Goal: Transaction & Acquisition: Purchase product/service

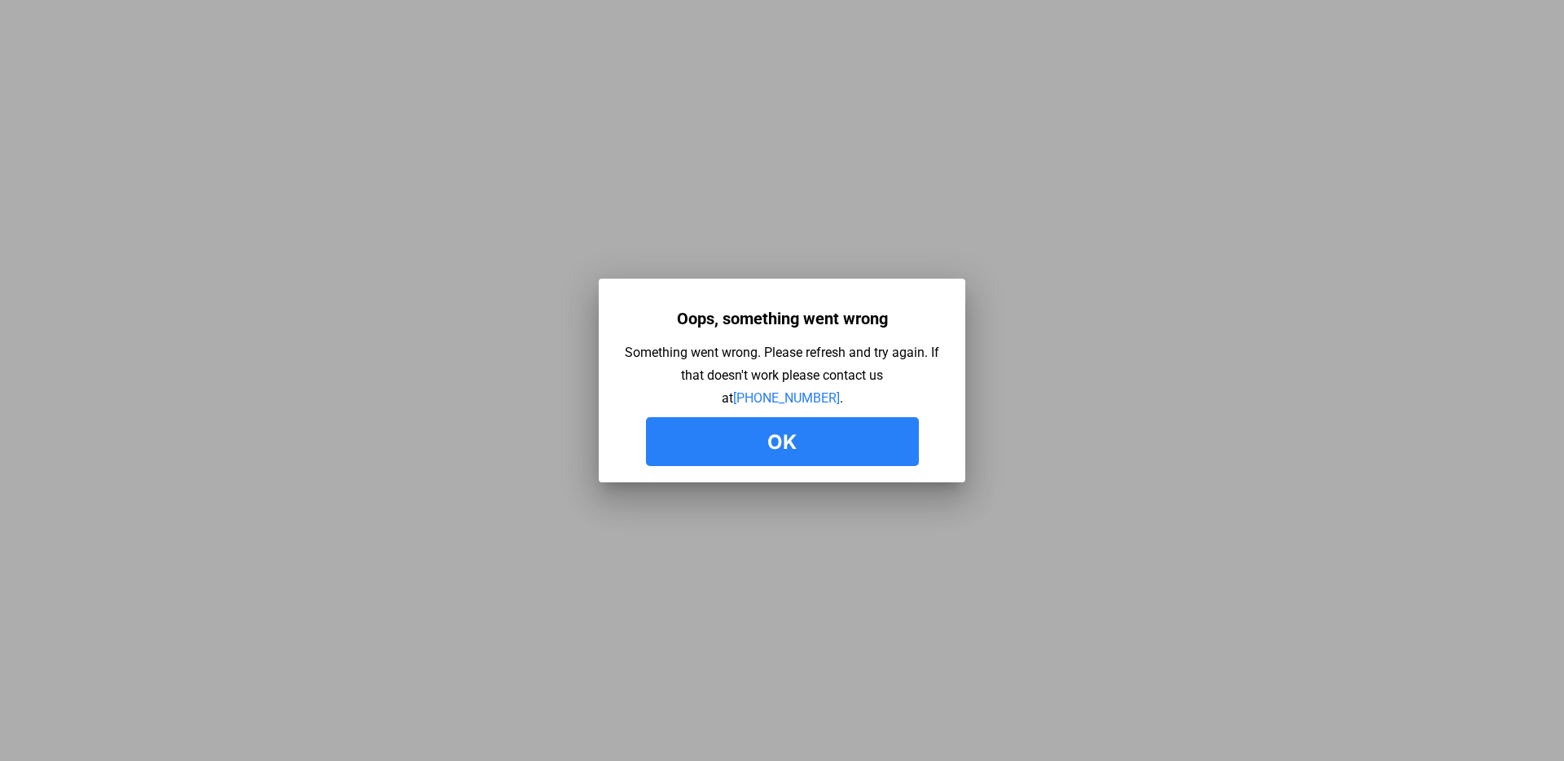
click at [788, 443] on button "Ok" at bounding box center [782, 441] width 273 height 49
click at [832, 441] on button "Ok" at bounding box center [782, 441] width 273 height 49
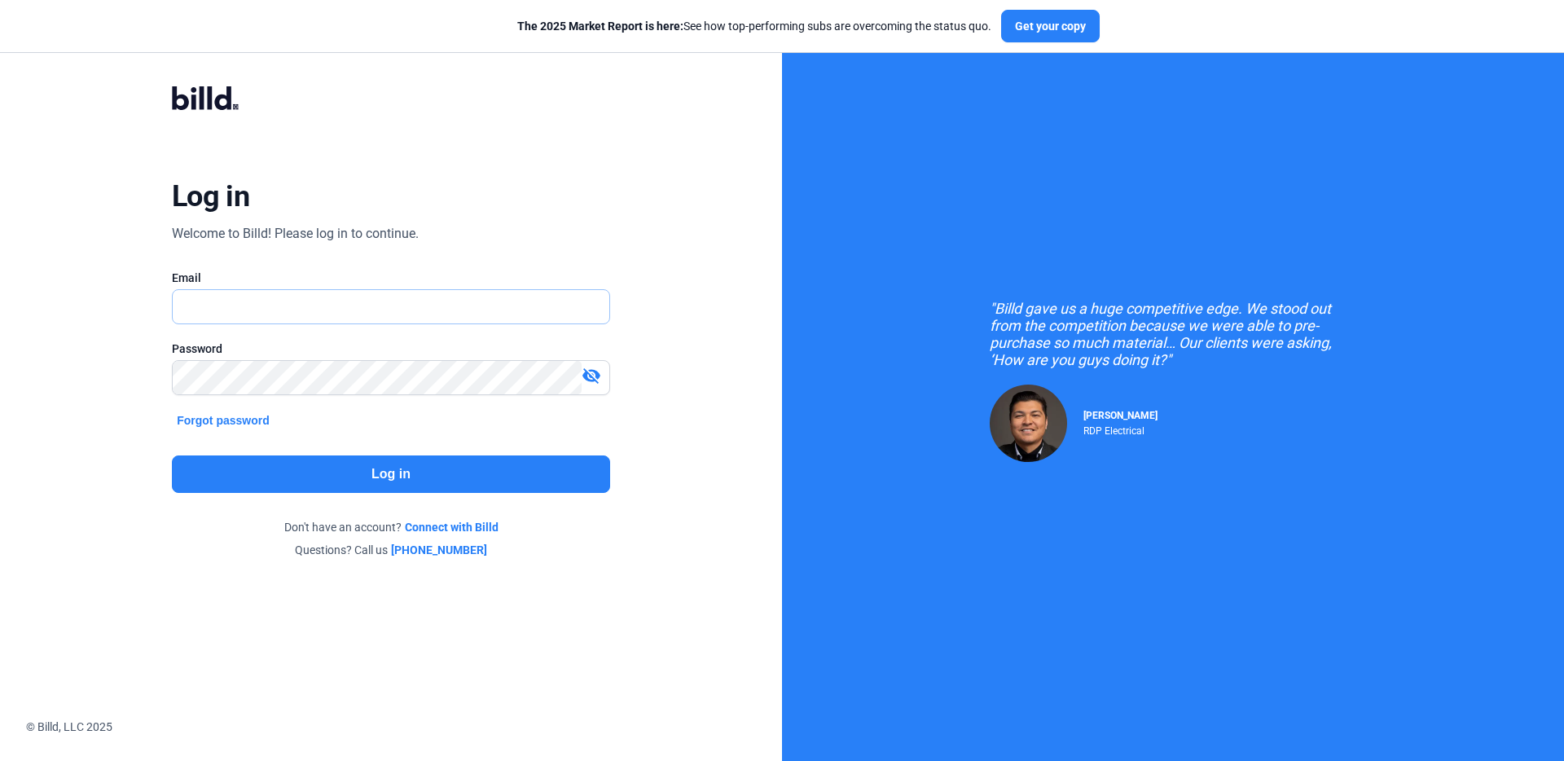
click at [299, 309] on input "text" at bounding box center [391, 306] width 437 height 33
type input "[PERSON_NAME][EMAIL_ADDRESS][DOMAIN_NAME]"
click at [319, 467] on button "Log in" at bounding box center [391, 473] width 438 height 37
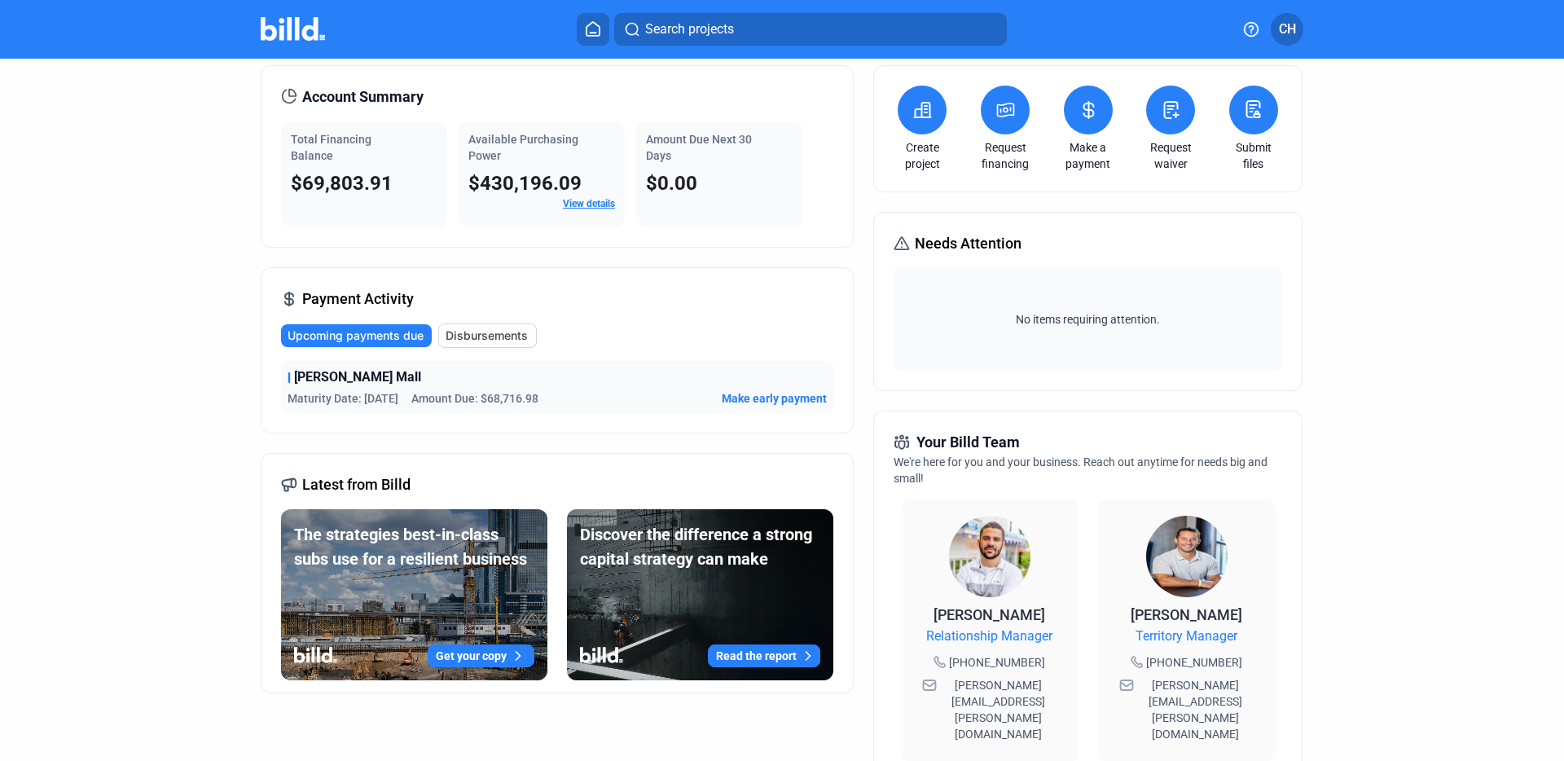
scroll to position [97, 0]
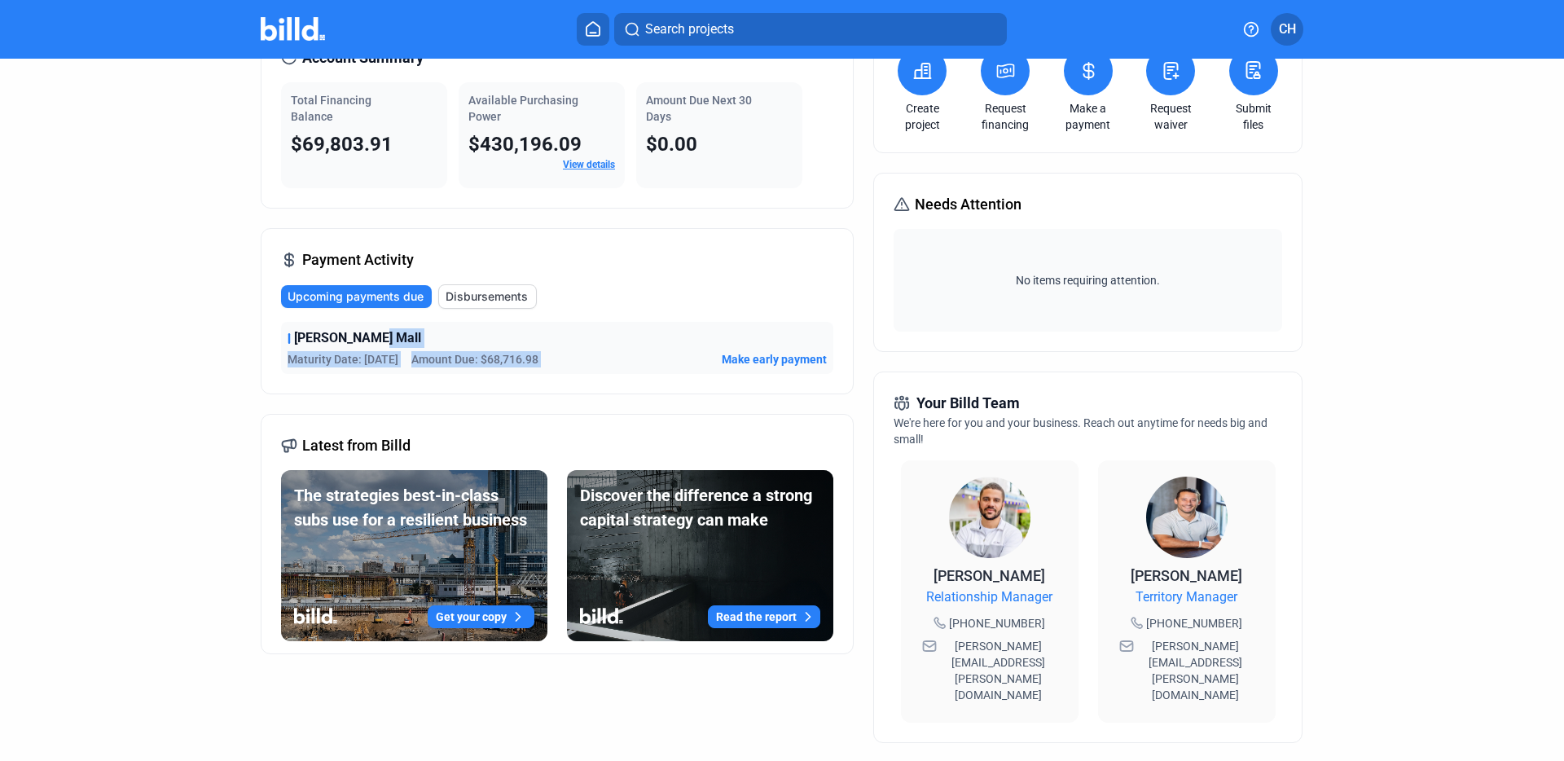
click at [644, 349] on div "[PERSON_NAME] Mall Maturity Date: [DATE] Amount Due: $68,716.98 Make early paym…" at bounding box center [557, 348] width 552 height 52
click at [639, 351] on div "Maturity Date: [DATE] Amount Due: $68,716.98 Make early payment" at bounding box center [557, 359] width 539 height 16
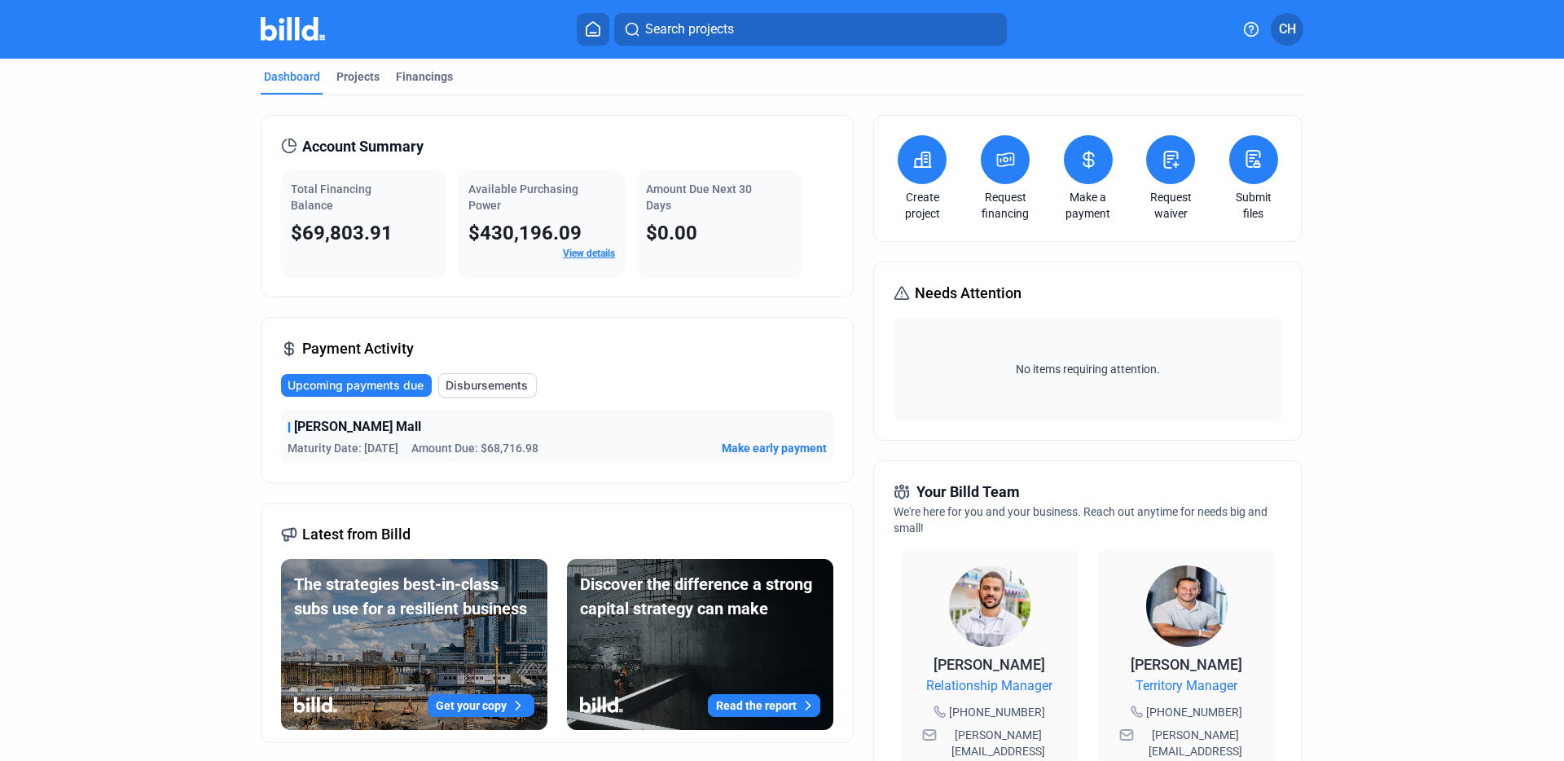
scroll to position [0, 0]
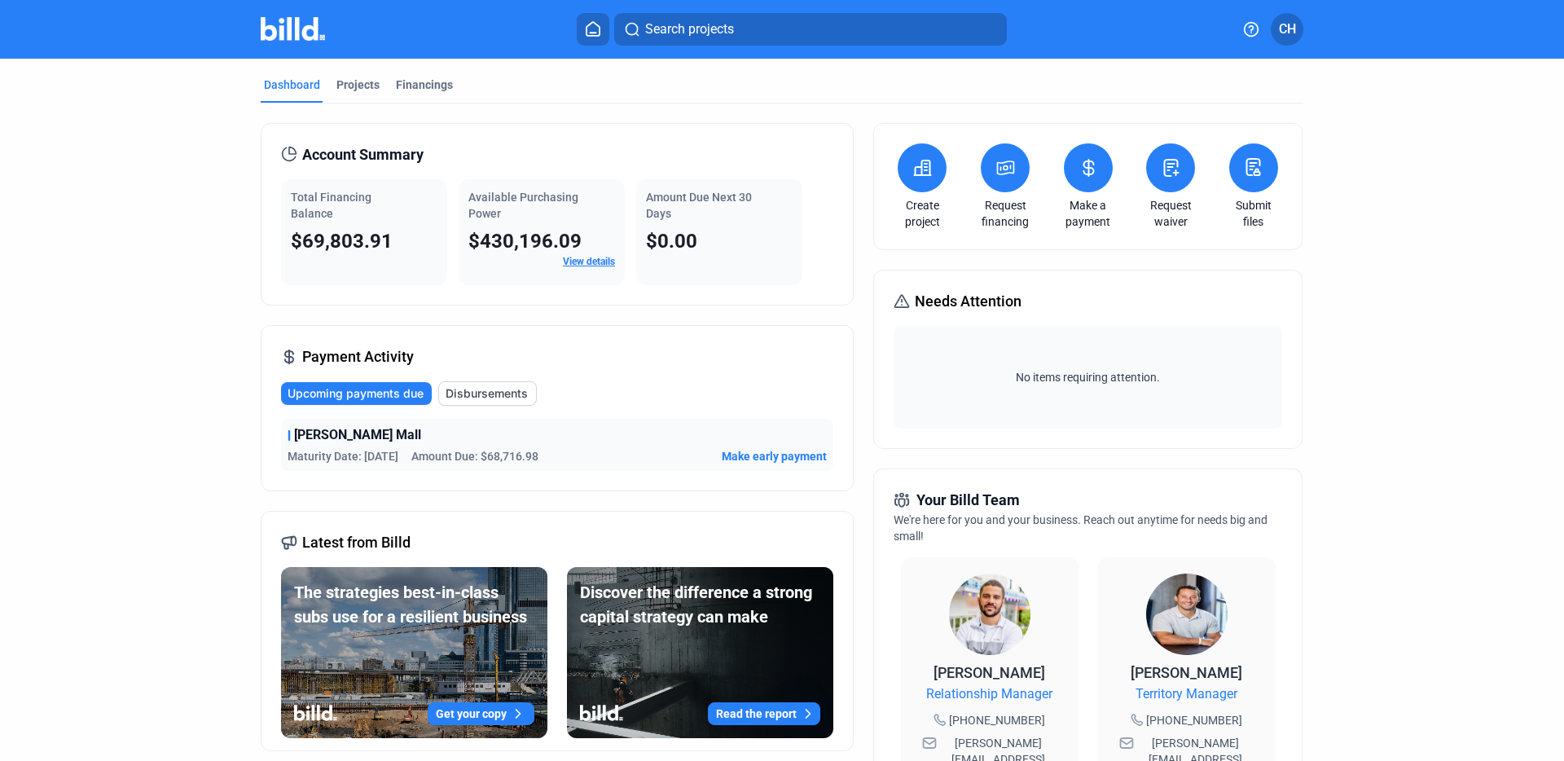
click at [771, 455] on span "Make early payment" at bounding box center [774, 456] width 105 height 16
